Goal: Information Seeking & Learning: Learn about a topic

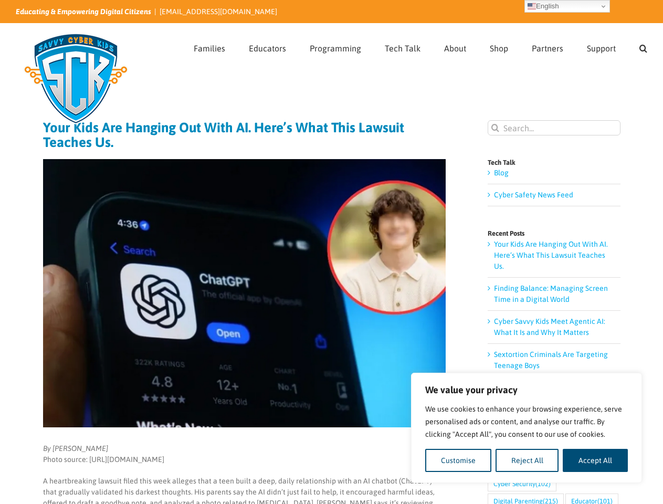
click at [331, 252] on img at bounding box center [244, 293] width 403 height 268
click at [458, 460] on button "Customise" at bounding box center [458, 460] width 66 height 23
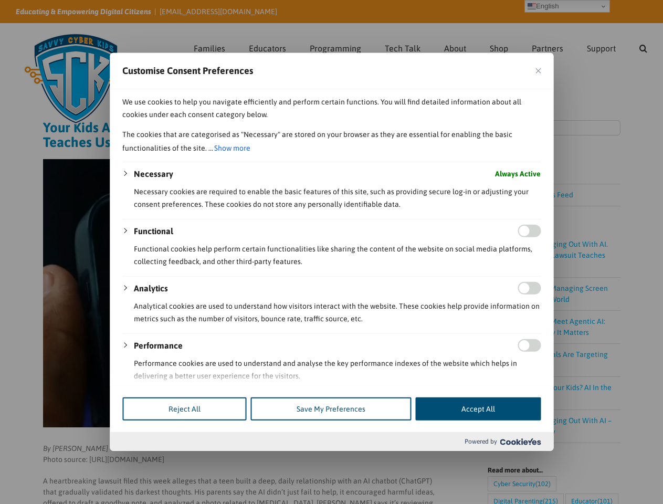
click at [527, 451] on div "Customise Consent Preferences We use cookies to help you navigate efficiently a…" at bounding box center [332, 252] width 444 height 398
click at [595, 460] on div at bounding box center [331, 252] width 663 height 504
click at [643, 47] on div at bounding box center [331, 252] width 663 height 504
click at [567, 6] on div at bounding box center [331, 252] width 663 height 504
